Goal: Information Seeking & Learning: Learn about a topic

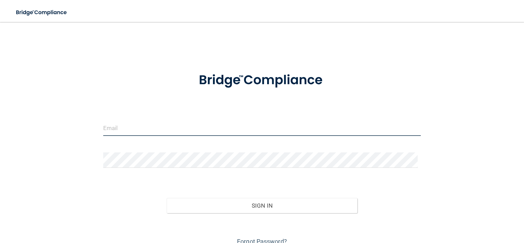
type input "[PERSON_NAME][EMAIL_ADDRESS][DOMAIN_NAME]"
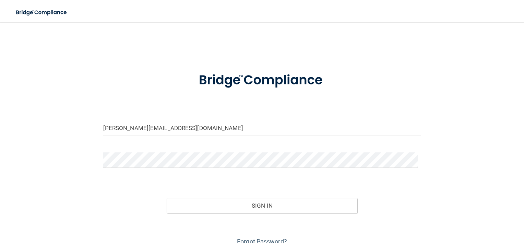
click at [40, 131] on div "[PERSON_NAME][EMAIL_ADDRESS][DOMAIN_NAME] Invalid email/password. You don't hav…" at bounding box center [262, 138] width 496 height 218
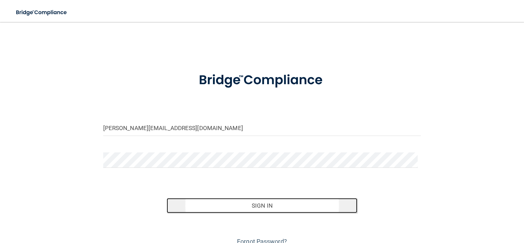
click at [318, 207] on button "Sign In" at bounding box center [262, 205] width 191 height 15
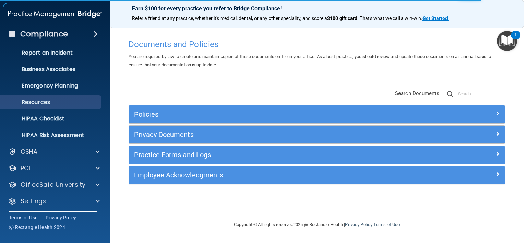
scroll to position [41, 0]
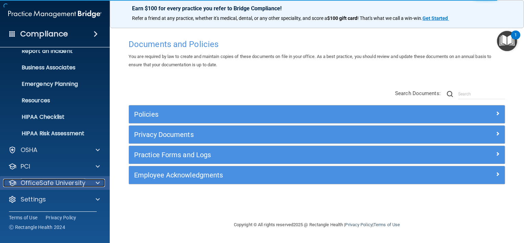
click at [59, 183] on p "OfficeSafe University" at bounding box center [53, 183] width 65 height 8
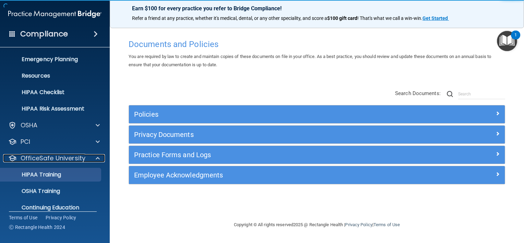
scroll to position [76, 0]
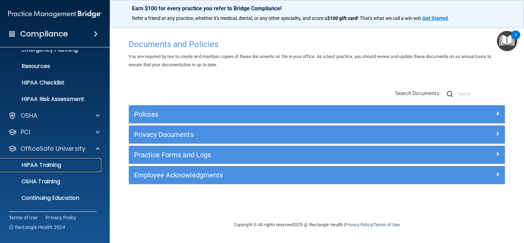
click at [44, 165] on p "HIPAA Training" at bounding box center [32, 164] width 57 height 7
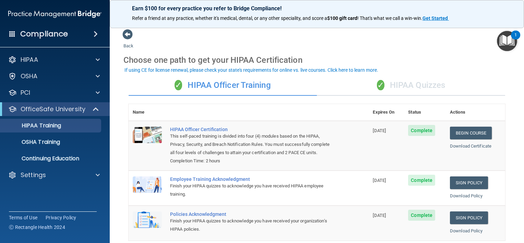
click at [389, 84] on div "✓ HIPAA Quizzes" at bounding box center [411, 85] width 188 height 21
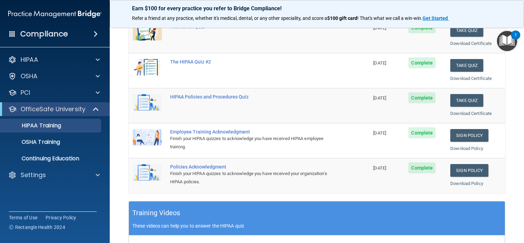
scroll to position [103, 0]
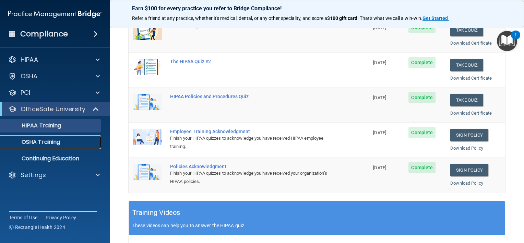
click at [64, 142] on div "OSHA Training" at bounding box center [51, 141] width 94 height 7
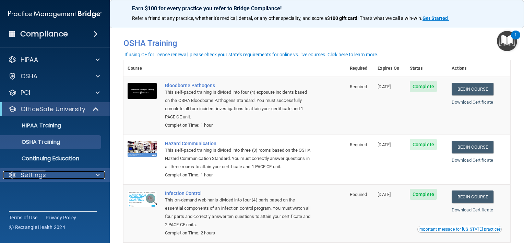
click at [49, 175] on div "Settings" at bounding box center [45, 175] width 85 height 8
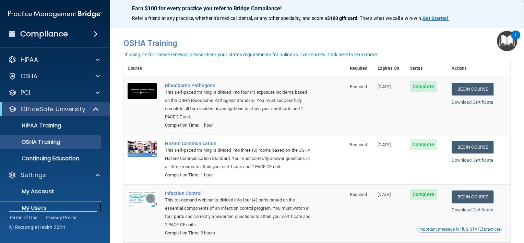
click at [49, 203] on link "My Users" at bounding box center [47, 208] width 108 height 14
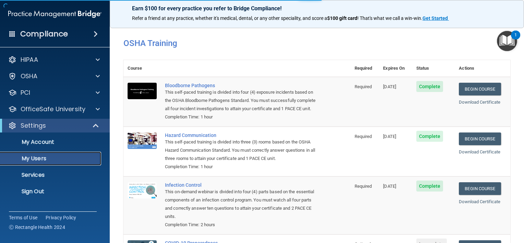
select select "20"
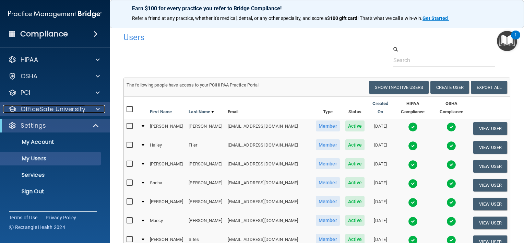
click at [51, 110] on p "OfficeSafe University" at bounding box center [53, 109] width 65 height 8
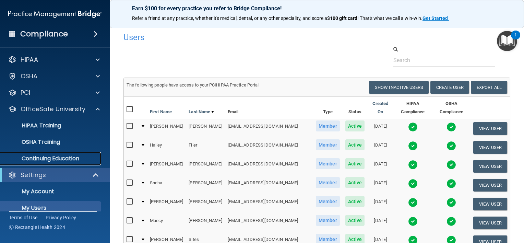
click at [69, 158] on p "Continuing Education" at bounding box center [51, 158] width 94 height 7
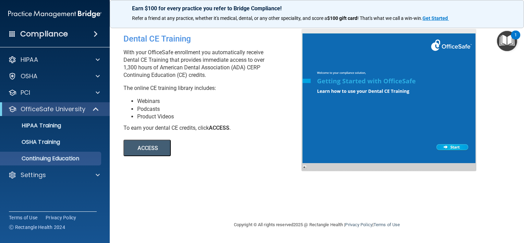
click at [144, 149] on button "ACCESS" at bounding box center [146, 147] width 47 height 16
click at [511, 81] on main "Dental CE Training With your OfficeSafe enrollment you automatically receive De…" at bounding box center [317, 132] width 414 height 221
